Goal: Task Accomplishment & Management: Complete application form

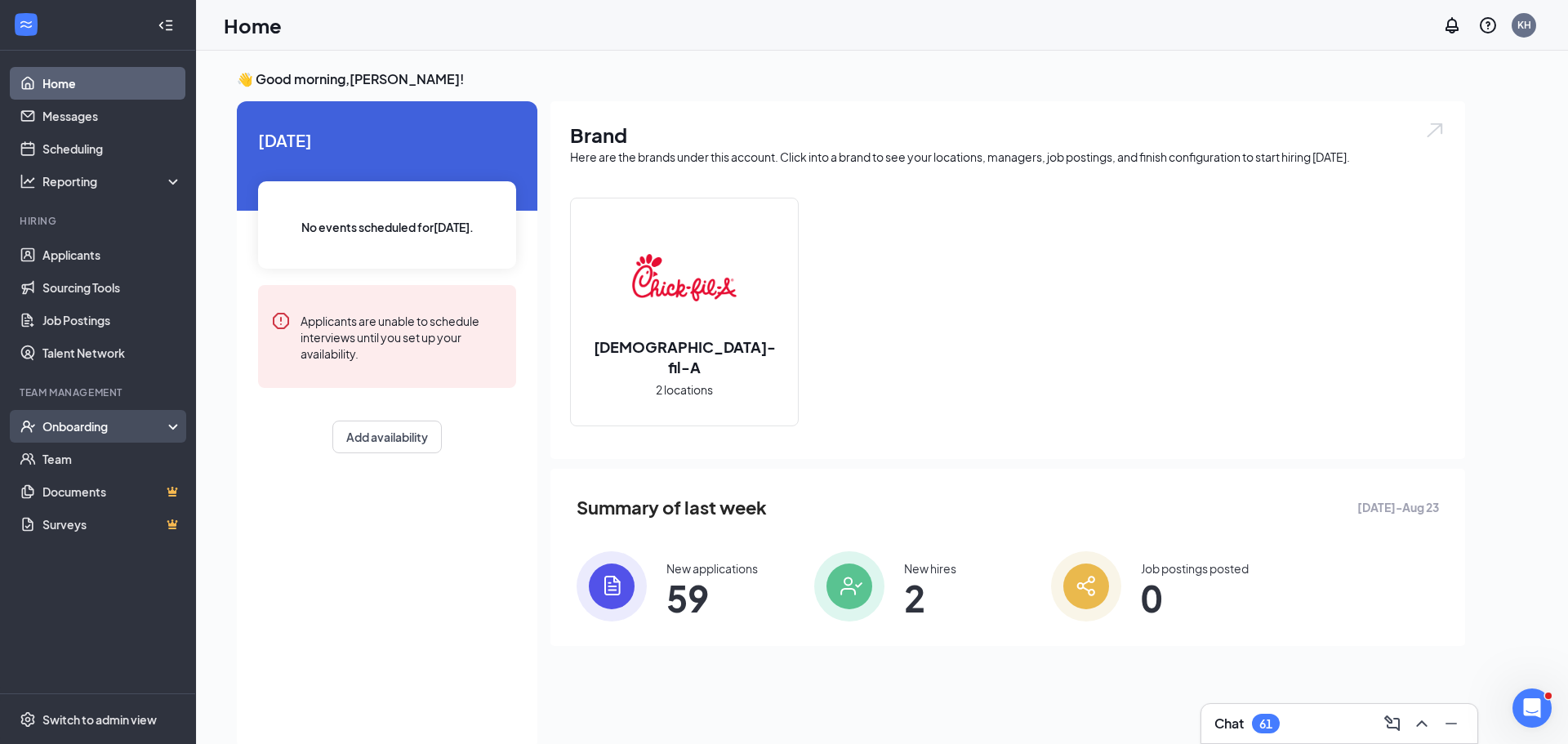
click at [107, 427] on div "Onboarding" at bounding box center [105, 427] width 126 height 16
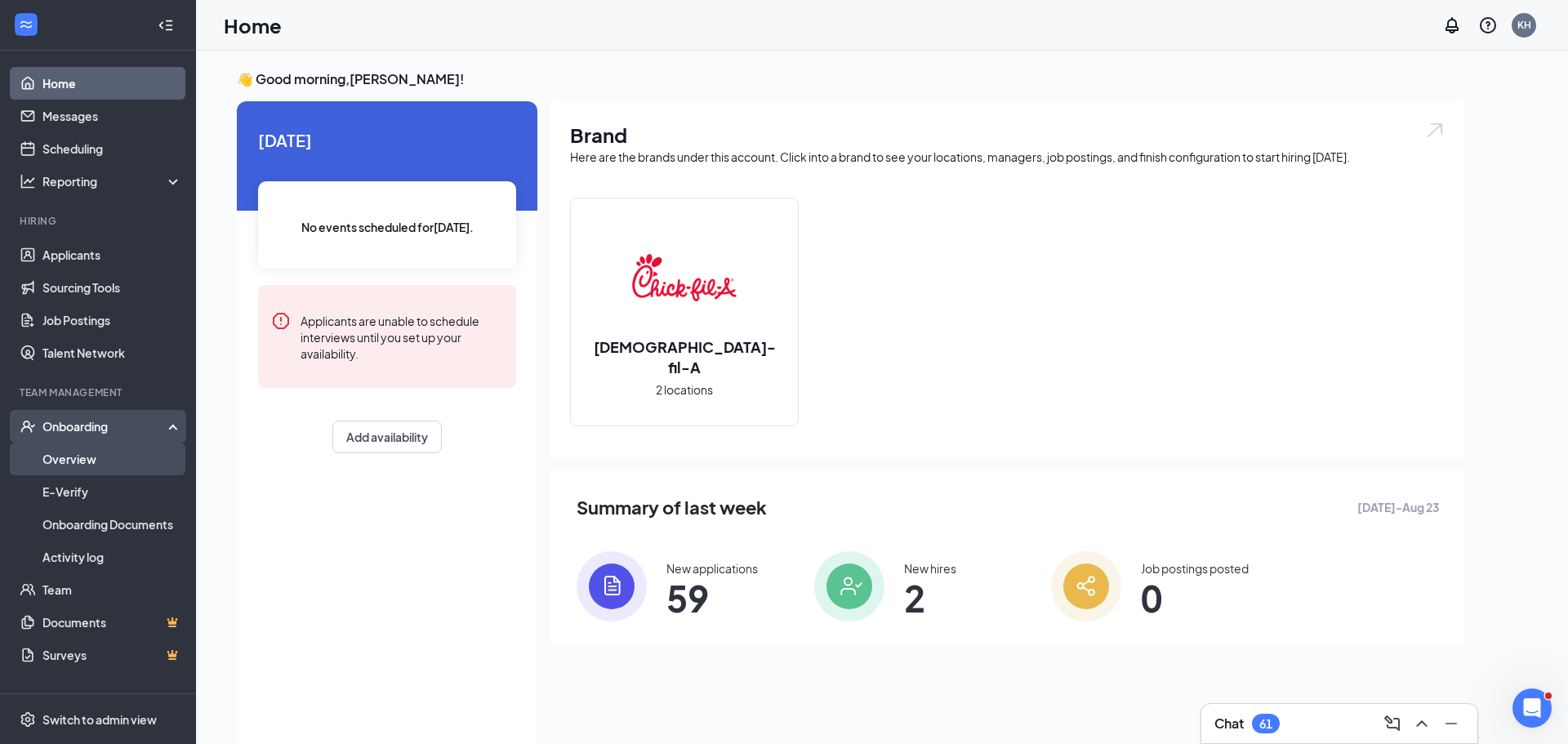
click at [102, 464] on link "Overview" at bounding box center [113, 459] width 140 height 33
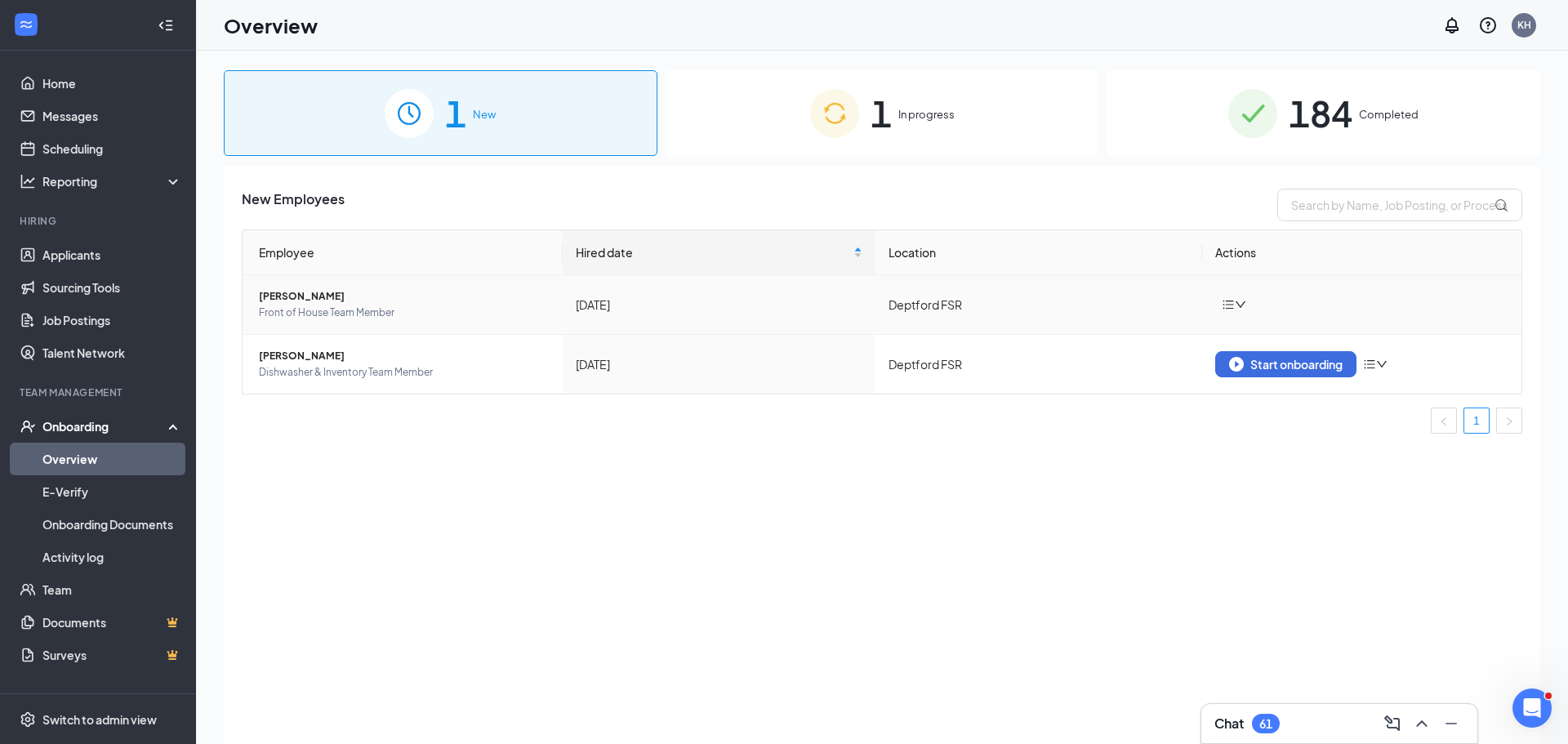
click at [1231, 303] on icon "bars" at bounding box center [1229, 305] width 13 height 13
click at [285, 312] on span "Front of House Team Member" at bounding box center [404, 313] width 291 height 16
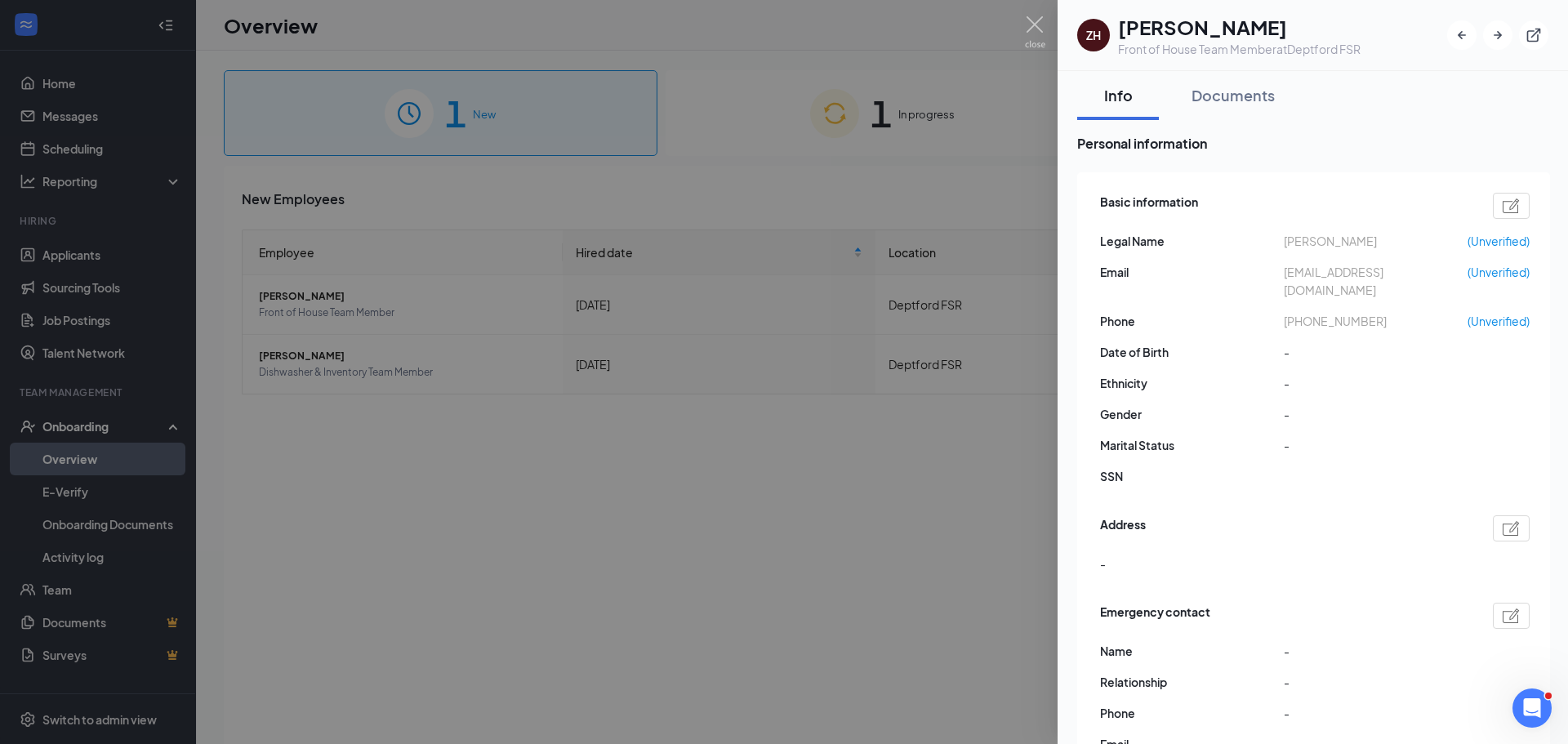
click at [1409, 312] on span "[PHONE_NUMBER]" at bounding box center [1375, 321] width 184 height 18
click at [1037, 24] on img at bounding box center [1035, 32] width 21 height 32
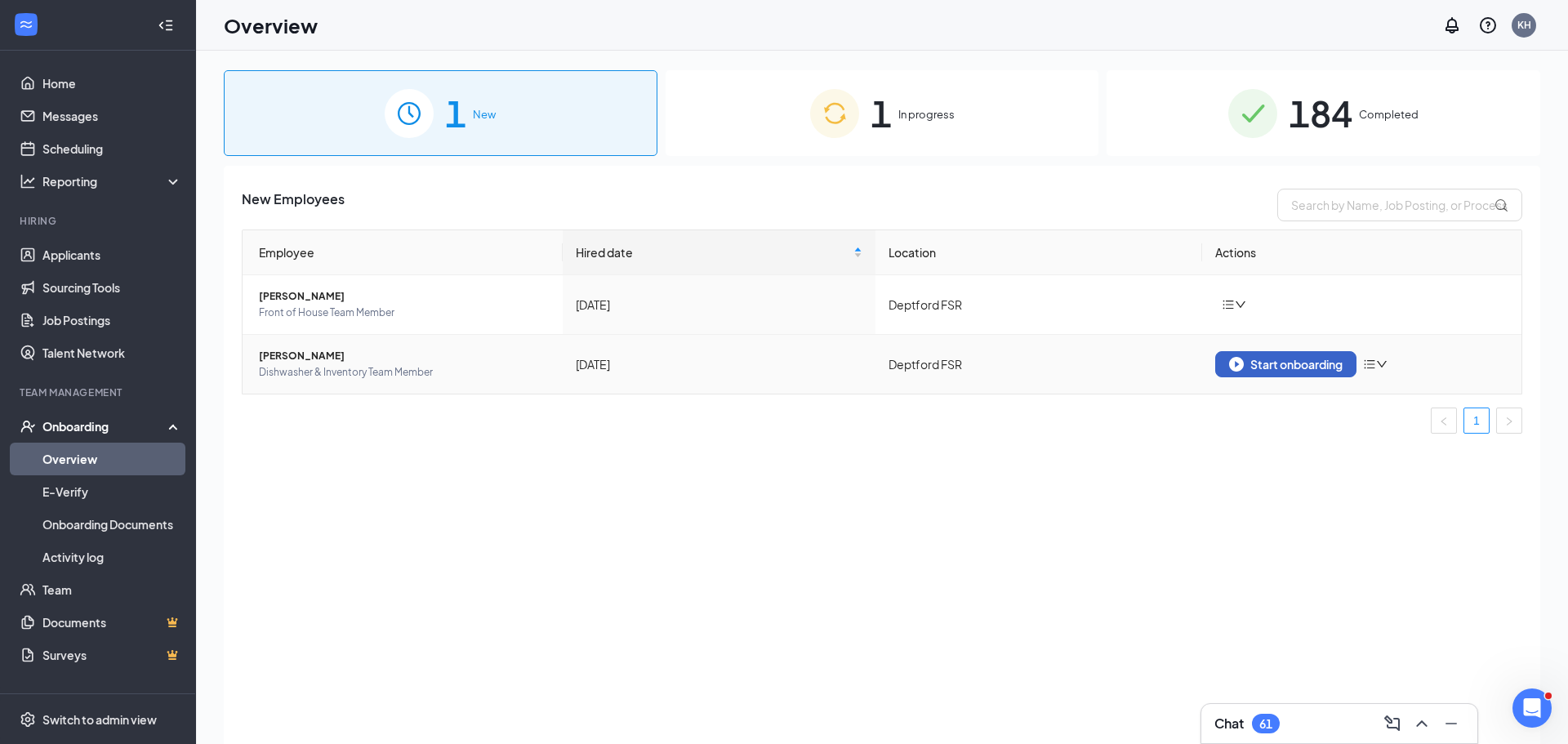
click at [1266, 364] on div "Start onboarding" at bounding box center [1286, 364] width 114 height 15
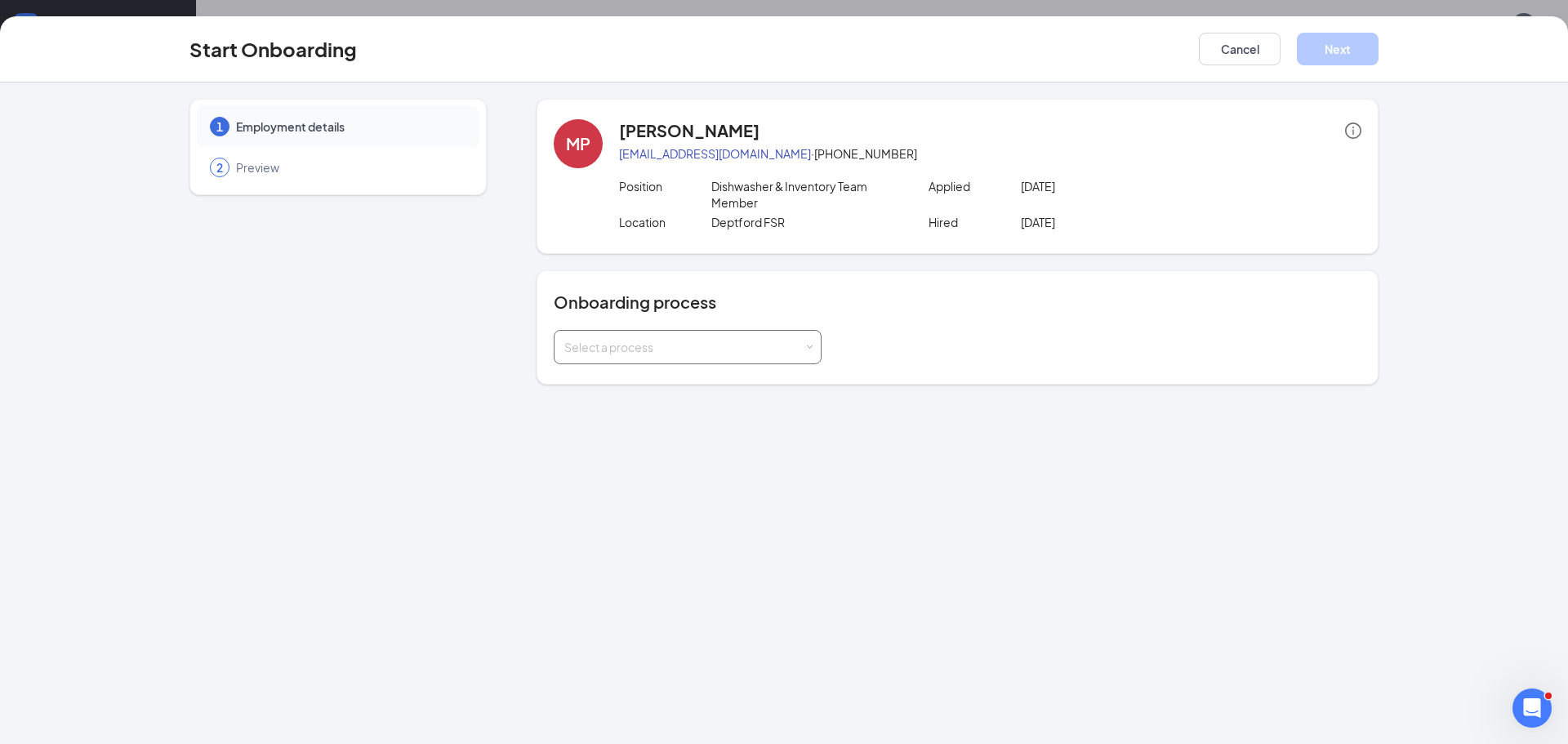
click at [810, 344] on span at bounding box center [808, 347] width 7 height 7
click at [777, 413] on li "Team Member Onboarding" at bounding box center [686, 412] width 268 height 30
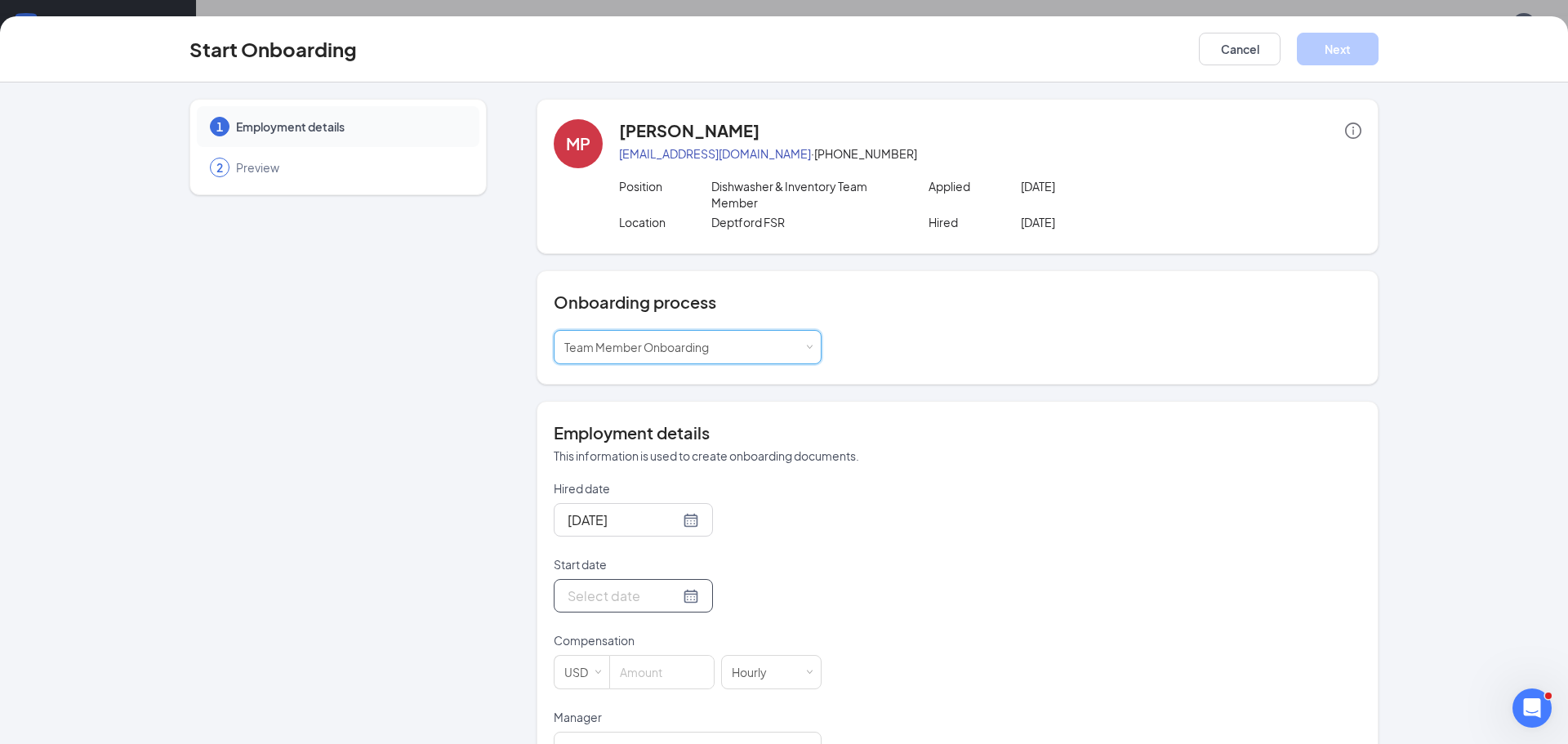
click at [692, 601] on div at bounding box center [634, 596] width 132 height 21
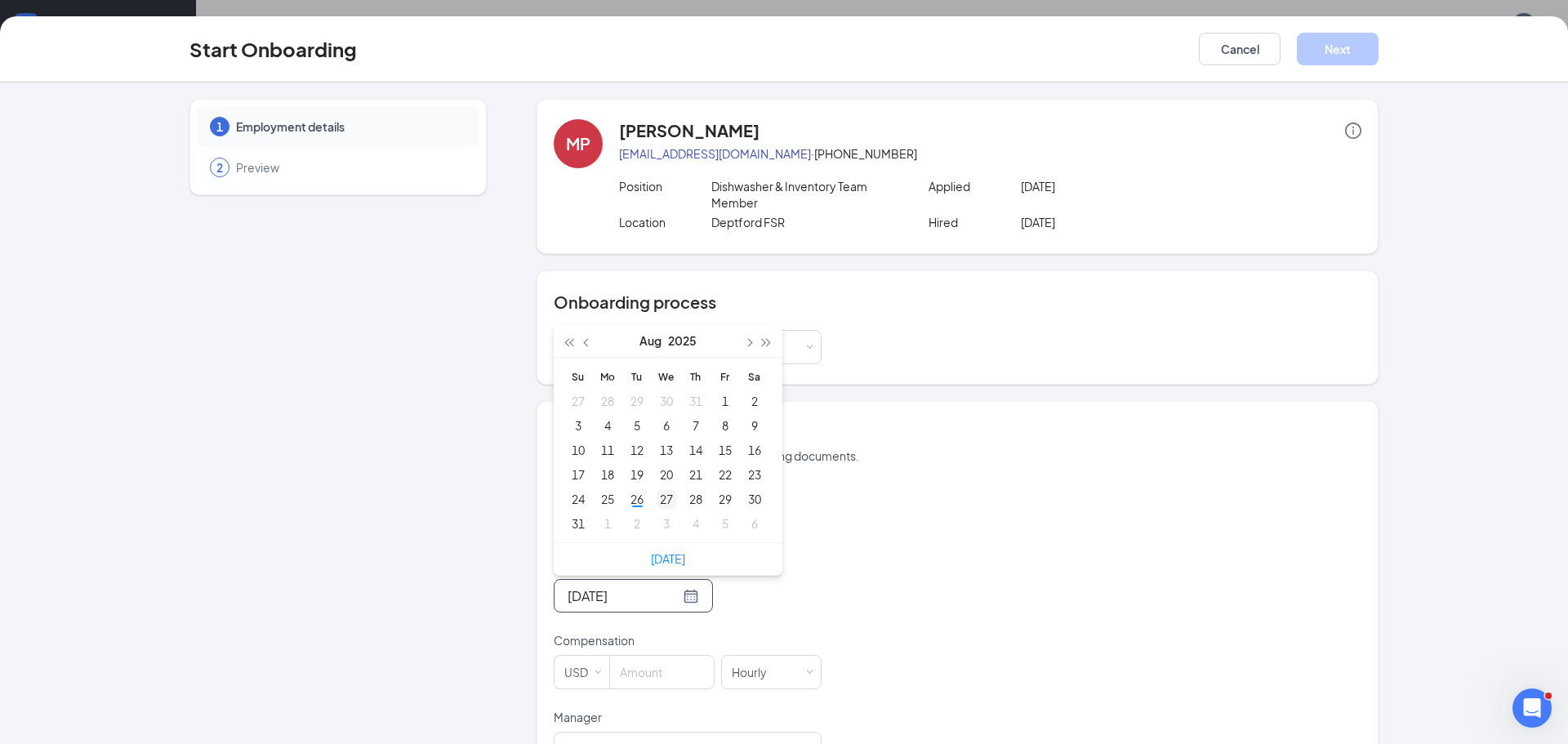
type input "[DATE]"
click at [669, 502] on div "27" at bounding box center [667, 499] width 20 height 20
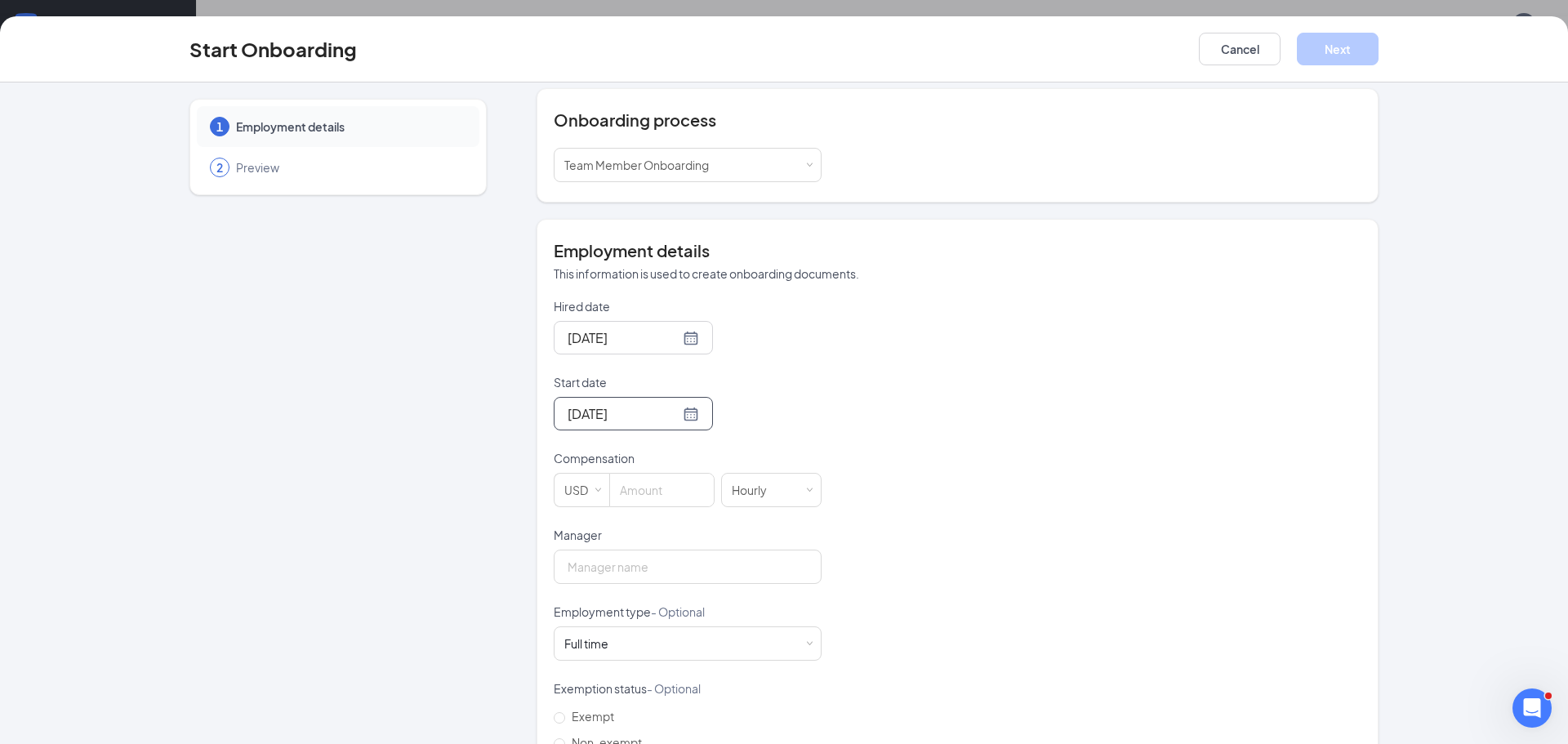
scroll to position [205, 0]
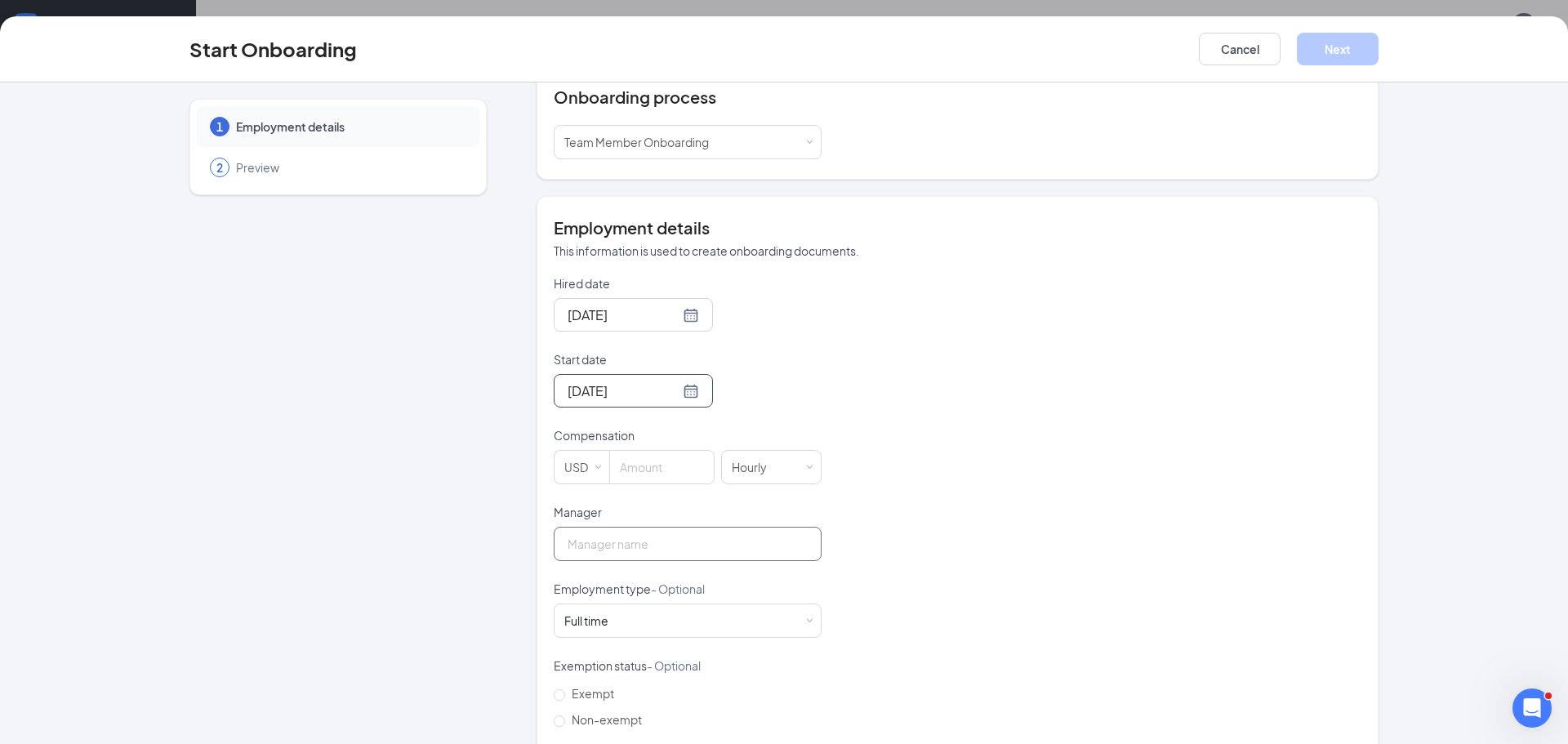
click at [702, 533] on input "Manager" at bounding box center [687, 544] width 268 height 35
type input "[PERSON_NAME]"
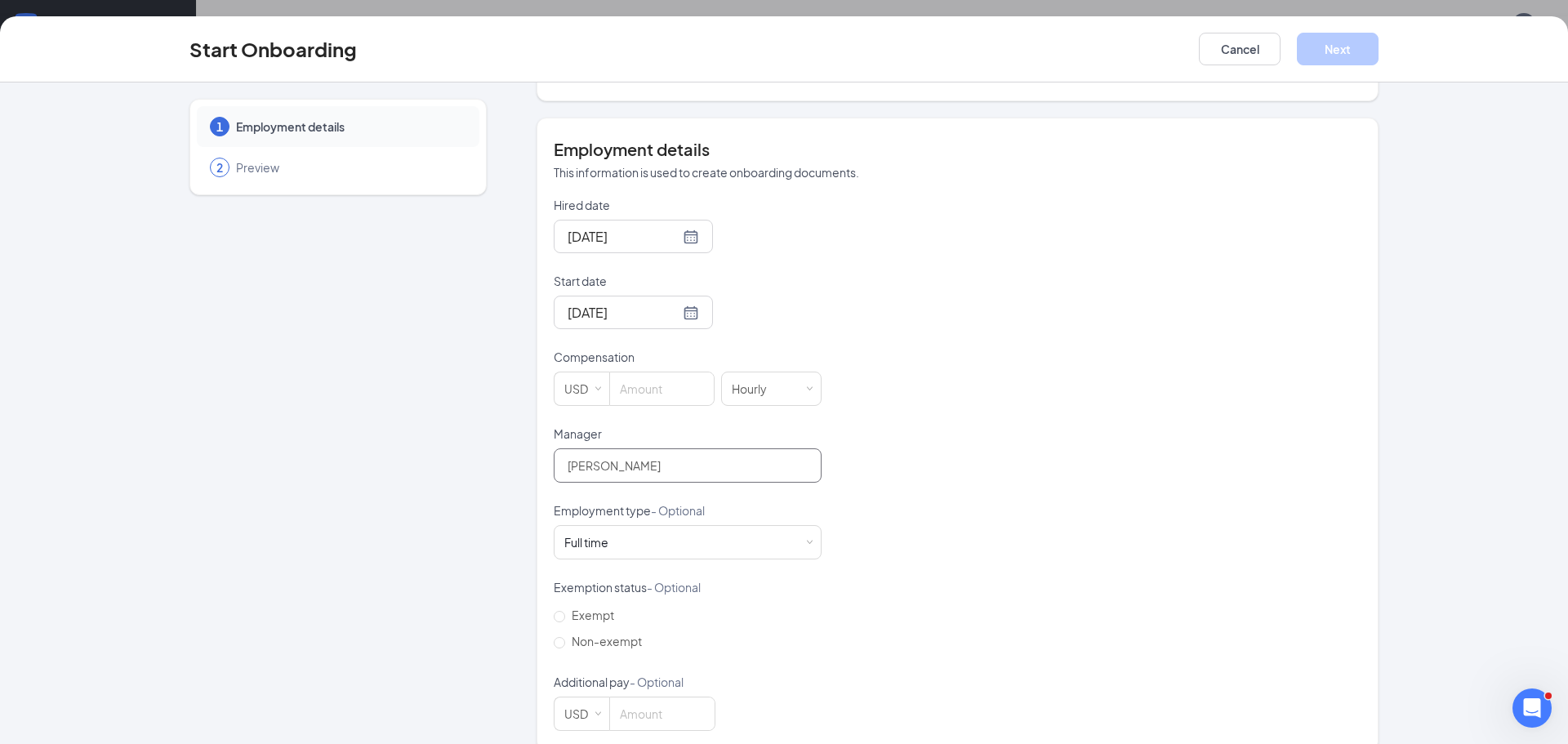
scroll to position [307, 0]
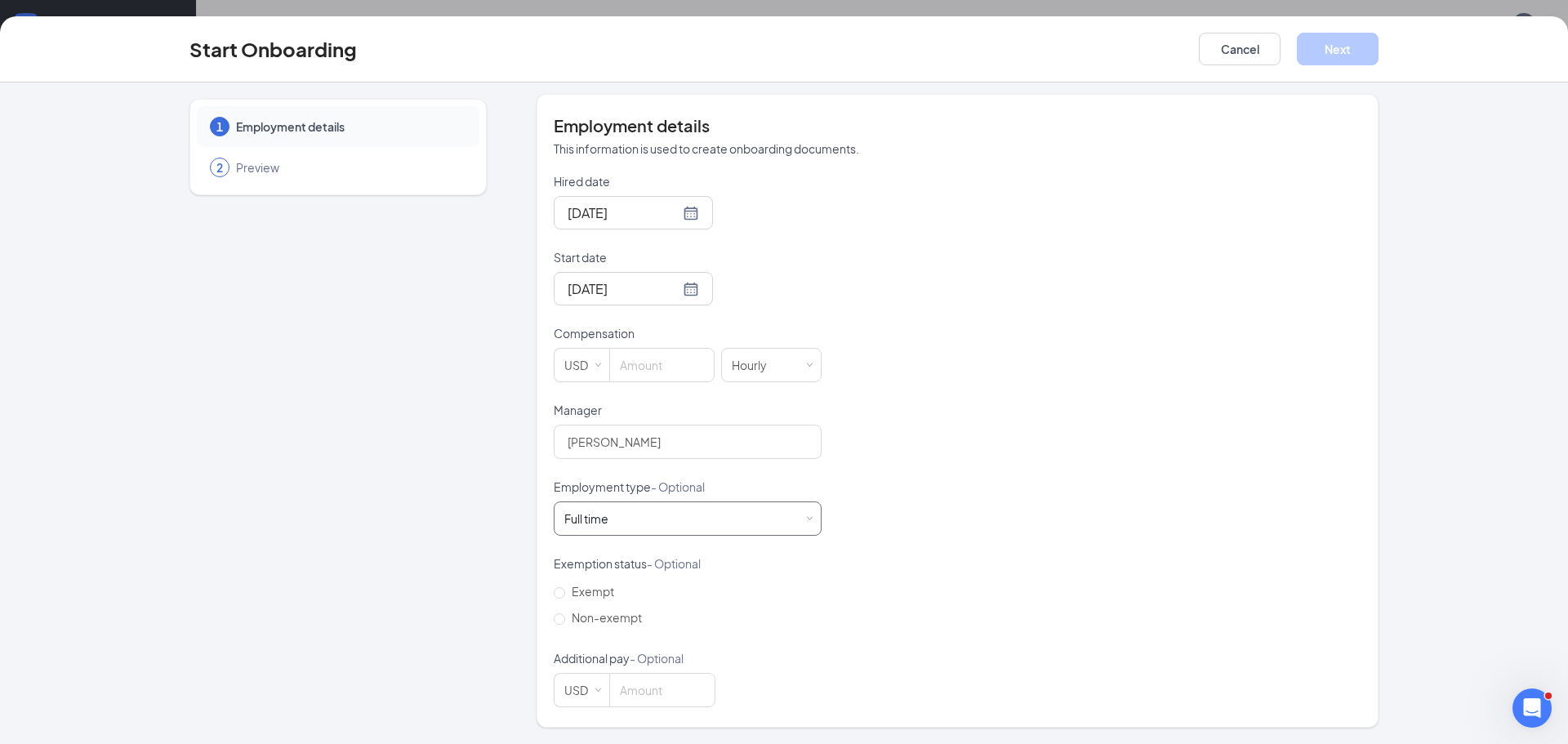
click at [809, 517] on span at bounding box center [808, 518] width 7 height 7
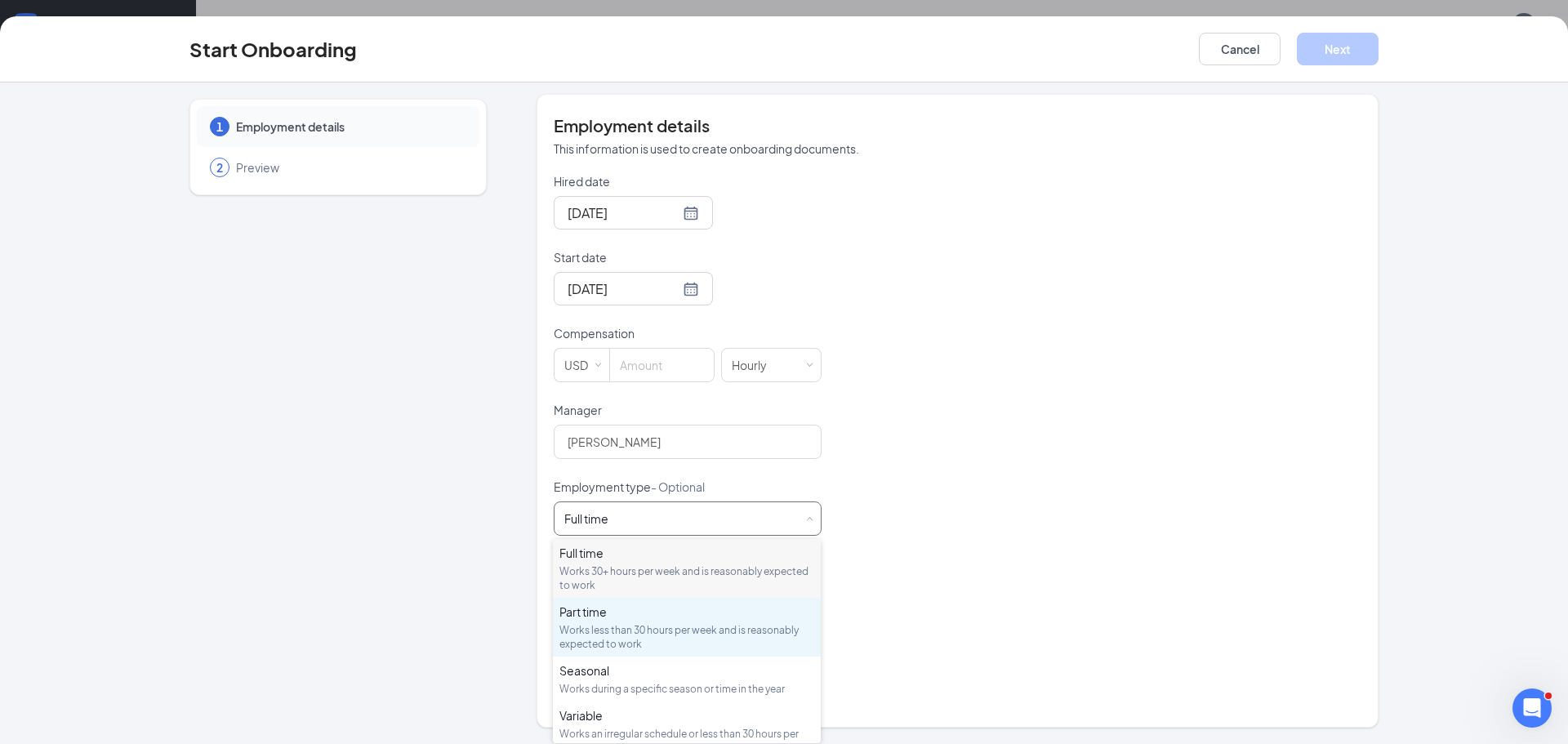
click at [733, 633] on div "Works less than 30 hours per week and is reasonably expected to work" at bounding box center [686, 637] width 255 height 28
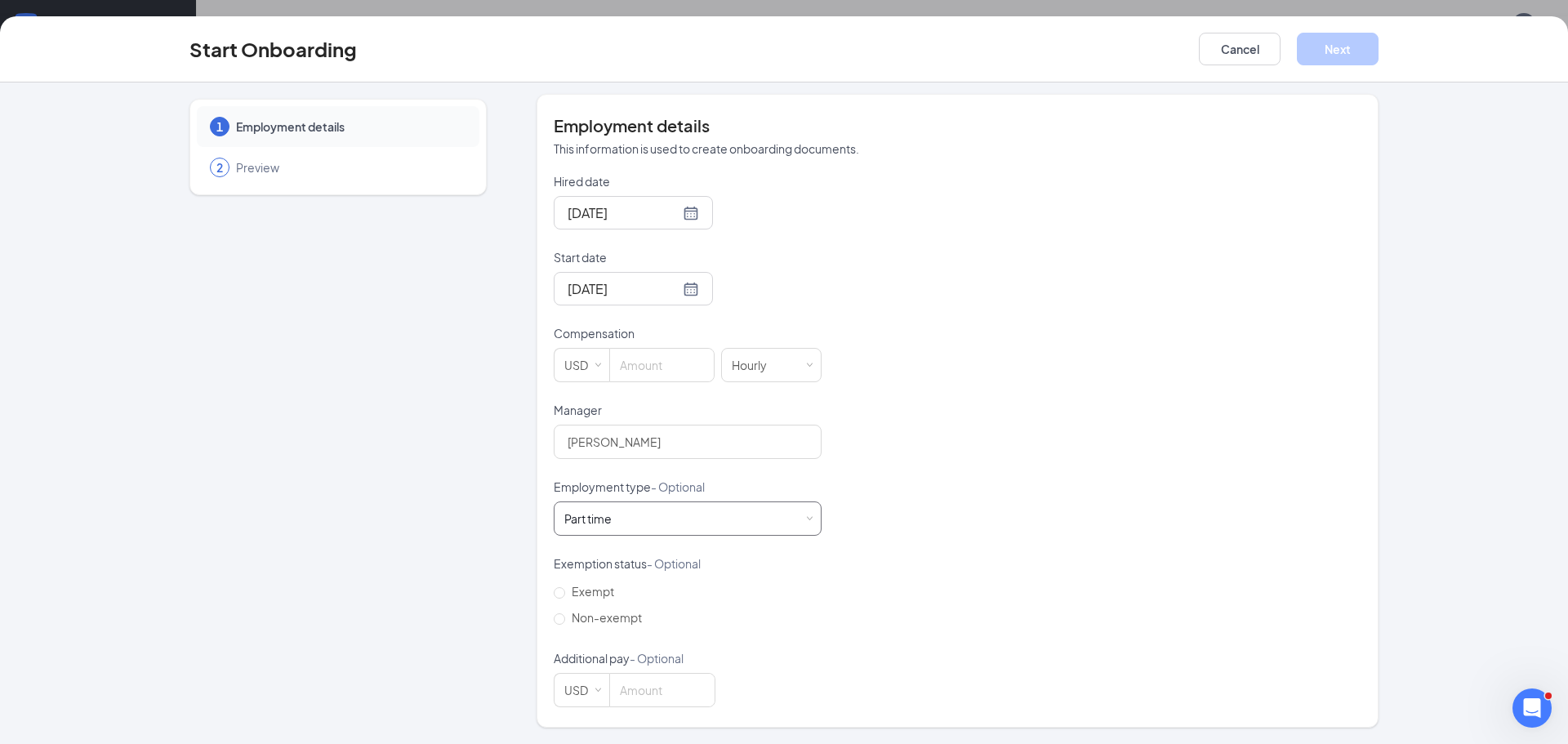
scroll to position [73, 0]
click at [558, 622] on input "Non-exempt" at bounding box center [559, 619] width 12 height 12
radio input "true"
click at [654, 693] on input at bounding box center [662, 690] width 105 height 33
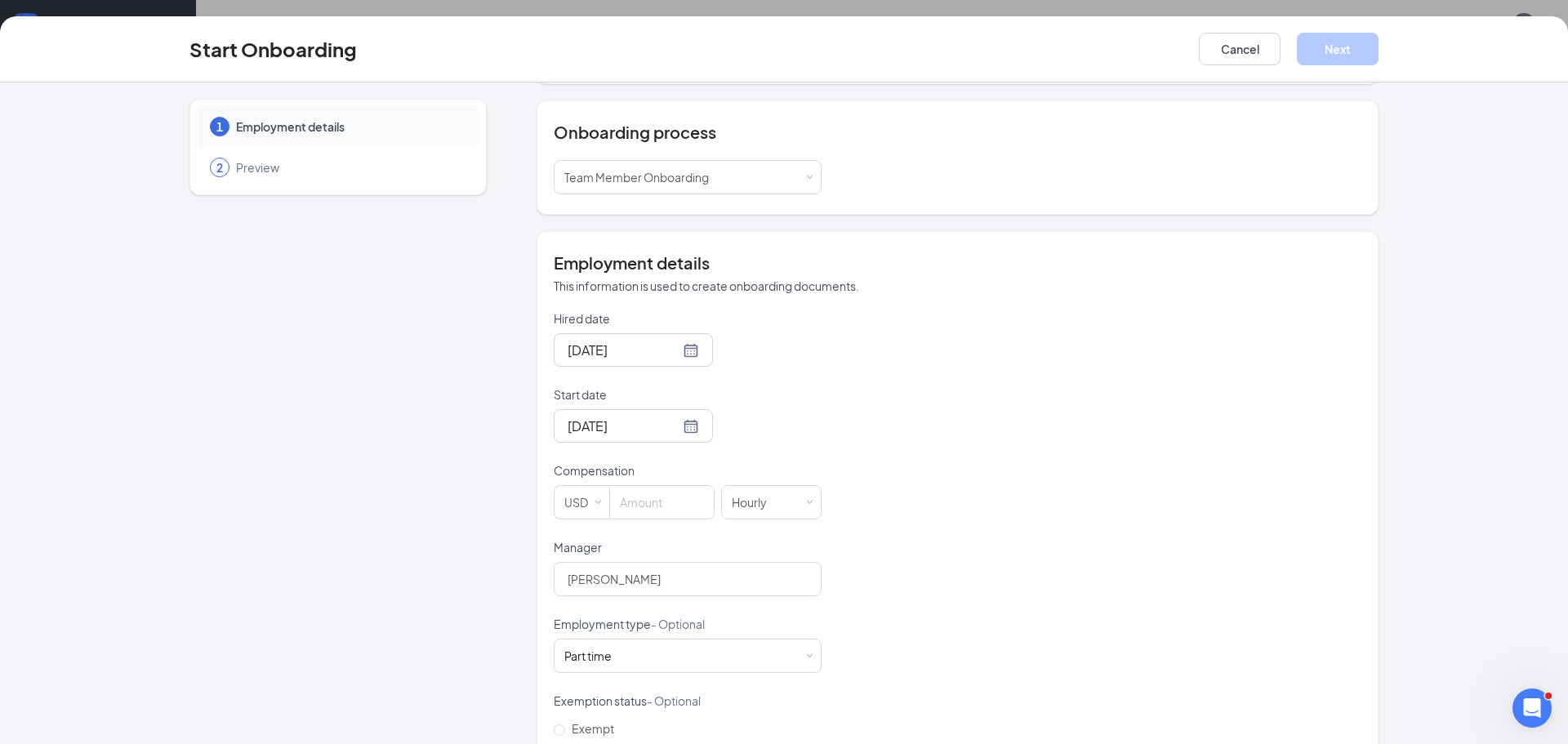
scroll to position [167, 0]
type input "16.5"
click at [652, 508] on input at bounding box center [662, 505] width 104 height 33
type input "16.5"
click at [783, 536] on form "Hired date [DATE] Start date [DATE] [DATE] Su Mo Tu We Th Fr Sa 27 28 29 30 31 …" at bounding box center [687, 580] width 268 height 534
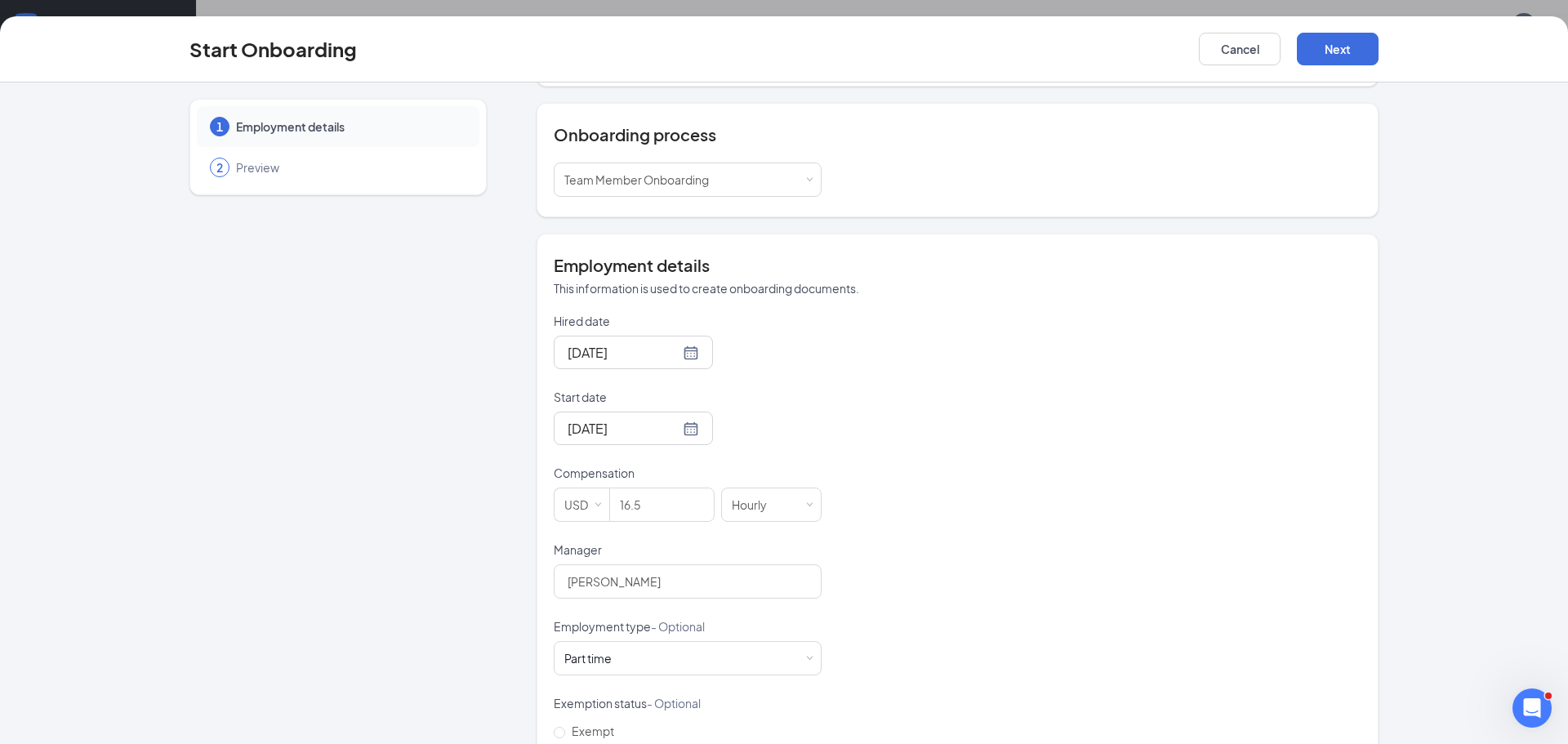
scroll to position [307, 0]
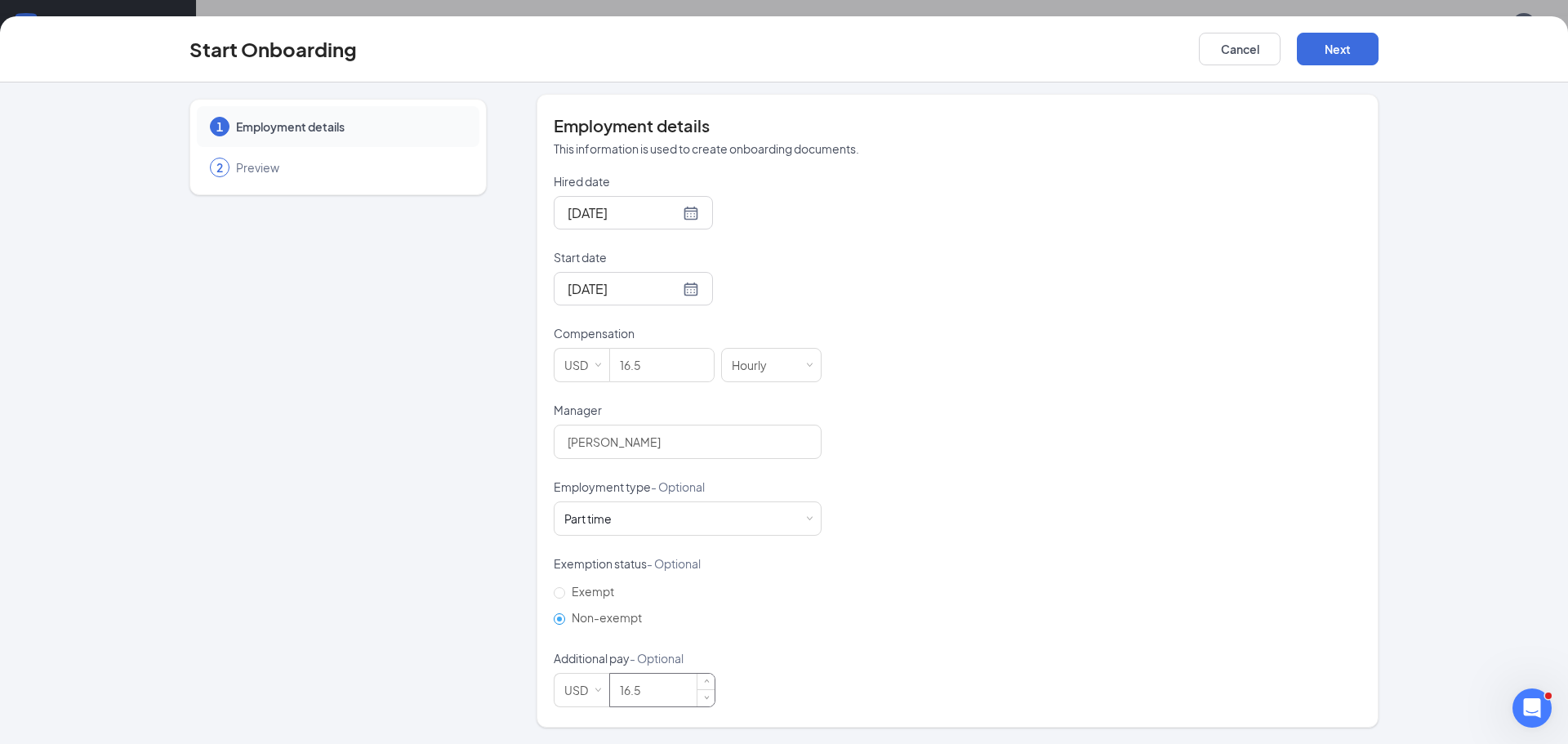
click at [665, 692] on input "16.5" at bounding box center [662, 690] width 105 height 33
type input "1"
click at [1355, 44] on button "Next" at bounding box center [1337, 49] width 82 height 33
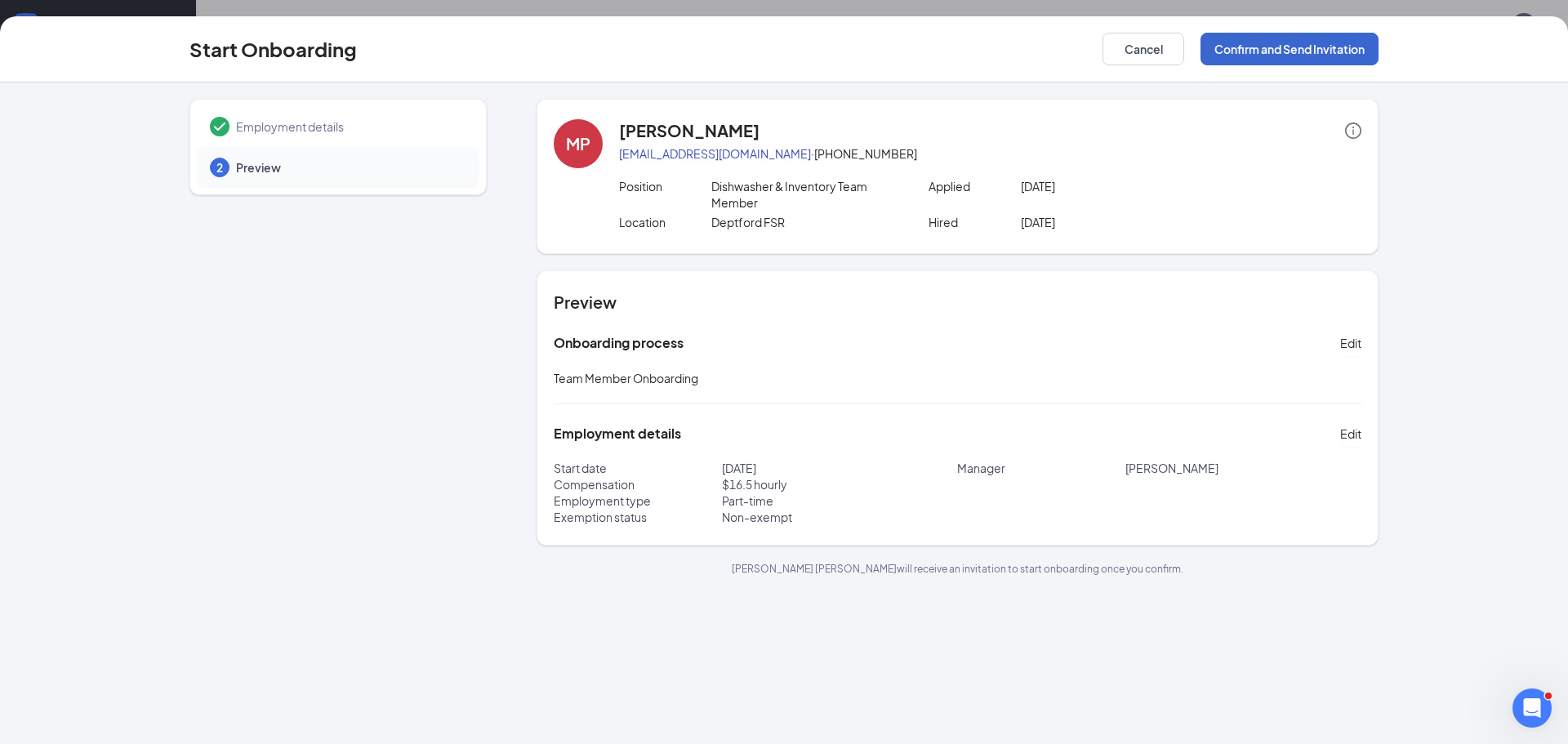
scroll to position [0, 0]
click at [1355, 44] on button "Confirm and Send Invitation" at bounding box center [1290, 49] width 178 height 33
